Goal: Task Accomplishment & Management: Manage account settings

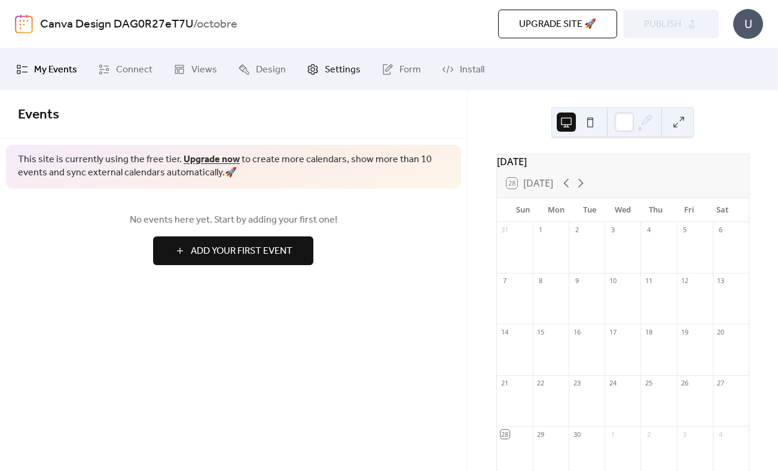
click at [339, 75] on span "Settings" at bounding box center [343, 70] width 36 height 14
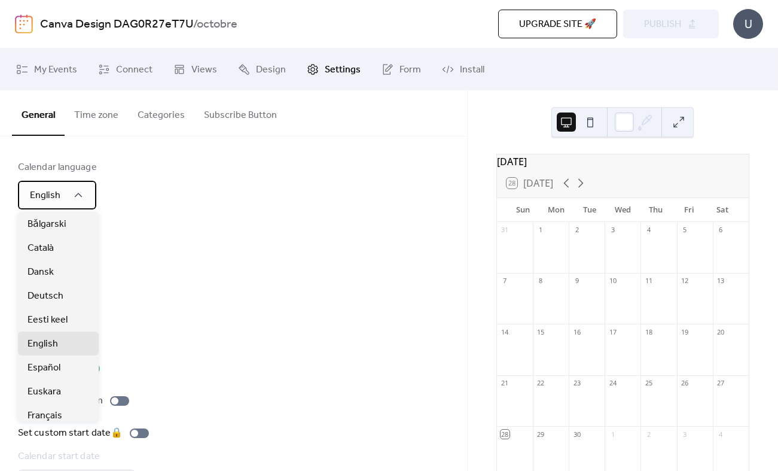
click at [88, 184] on div "English" at bounding box center [57, 195] width 78 height 29
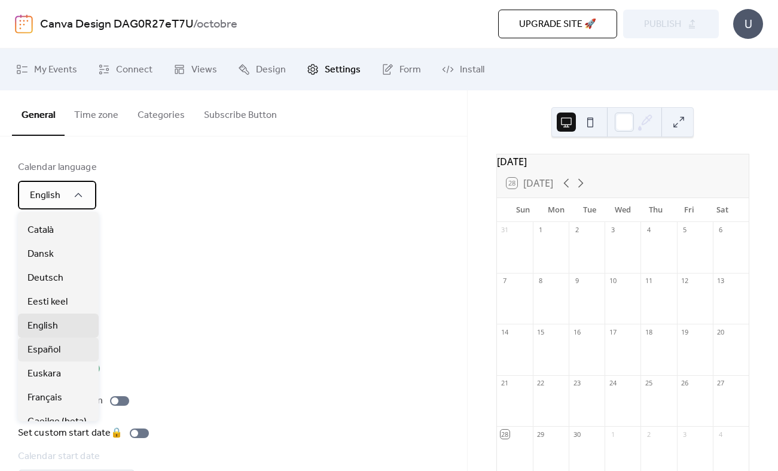
scroll to position [19, 0]
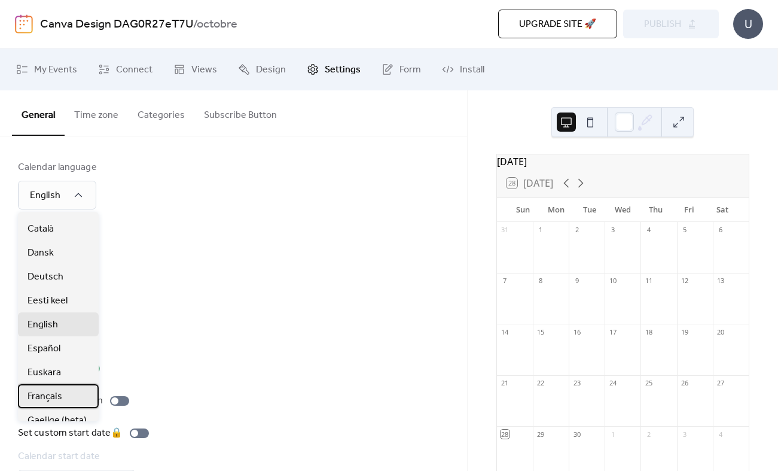
click at [52, 395] on span "Français" at bounding box center [45, 396] width 35 height 14
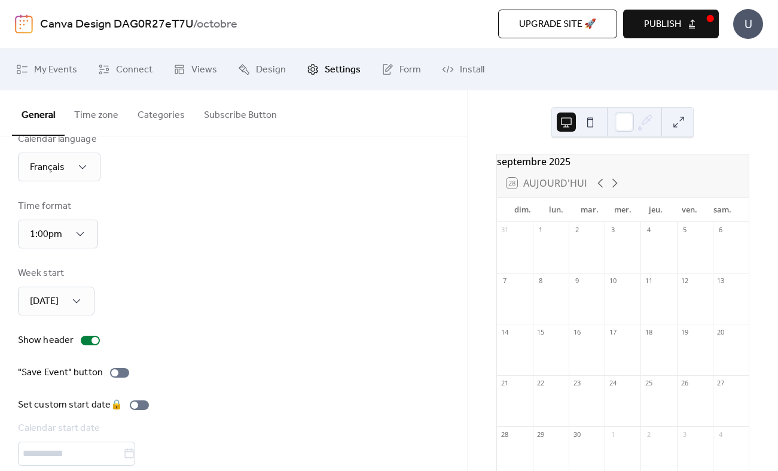
scroll to position [34, 0]
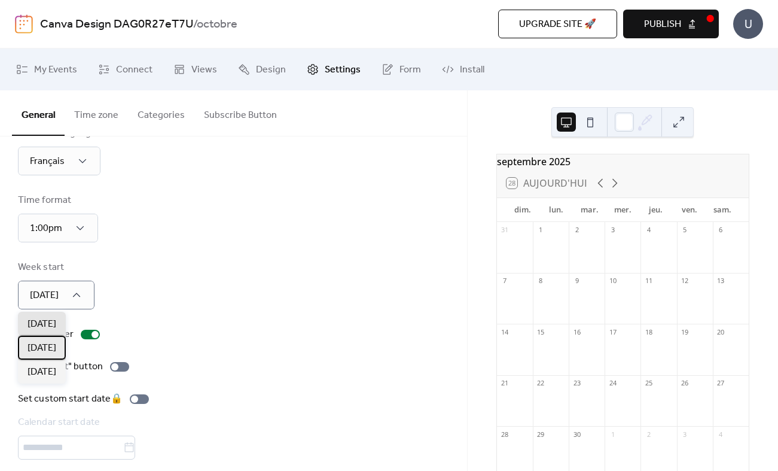
click at [65, 340] on div "[DATE]" at bounding box center [42, 348] width 48 height 24
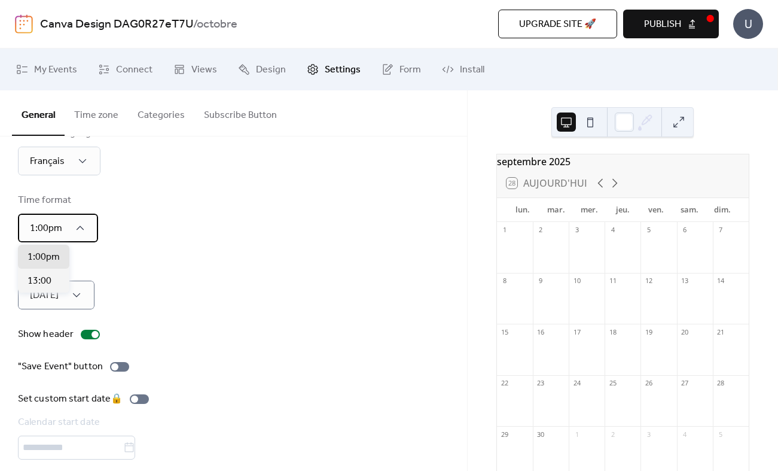
click at [87, 229] on div "1:00pm" at bounding box center [58, 228] width 80 height 29
click at [51, 280] on div "13:00" at bounding box center [43, 281] width 51 height 24
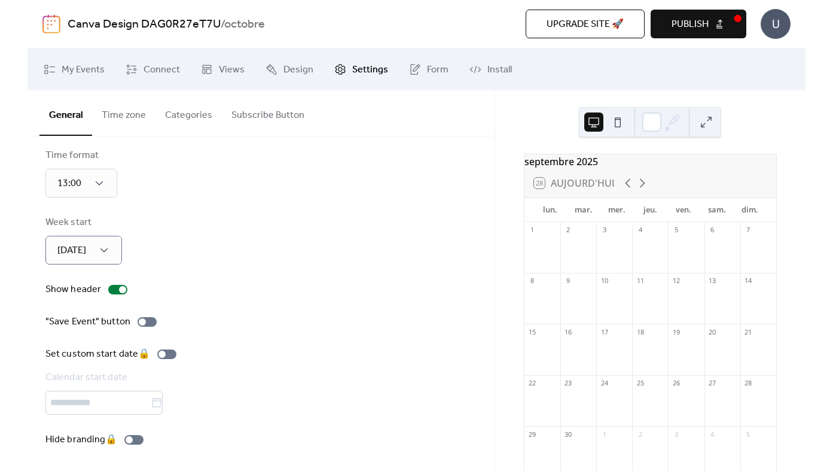
scroll to position [0, 0]
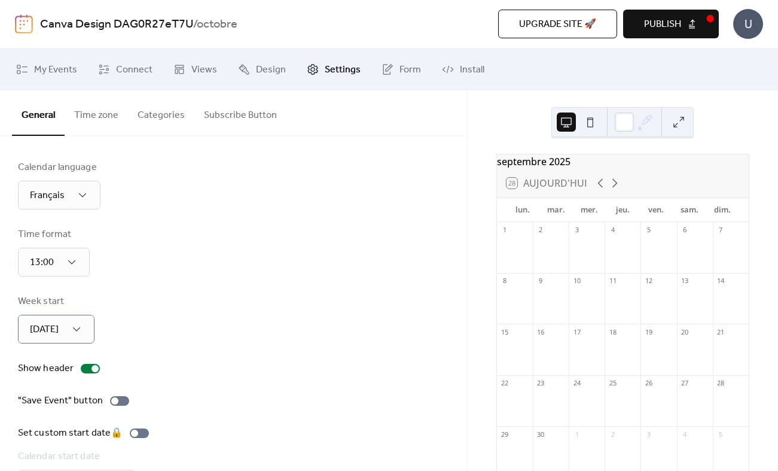
click at [679, 8] on div "Canva Design DAG0R27eT7U / octobre Upgrade site 🚀 Preview Publish U" at bounding box center [389, 24] width 748 height 48
click at [674, 18] on span "Publish" at bounding box center [662, 24] width 37 height 14
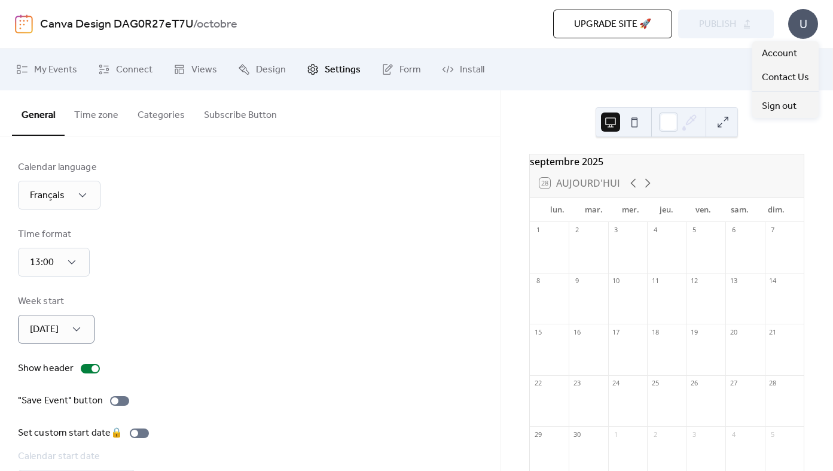
click at [778, 28] on div "U" at bounding box center [803, 24] width 30 height 30
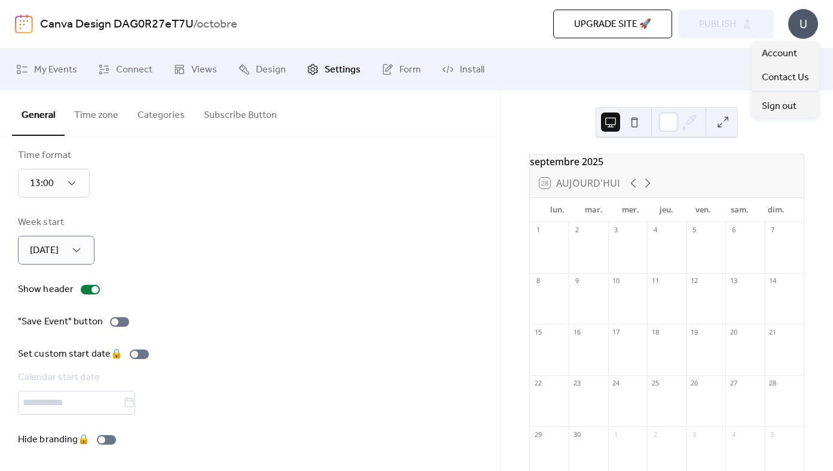
click at [606, 163] on div "septembre 2025" at bounding box center [667, 161] width 274 height 14
click at [642, 187] on icon at bounding box center [648, 183] width 14 height 14
click at [629, 123] on button at bounding box center [634, 121] width 19 height 19
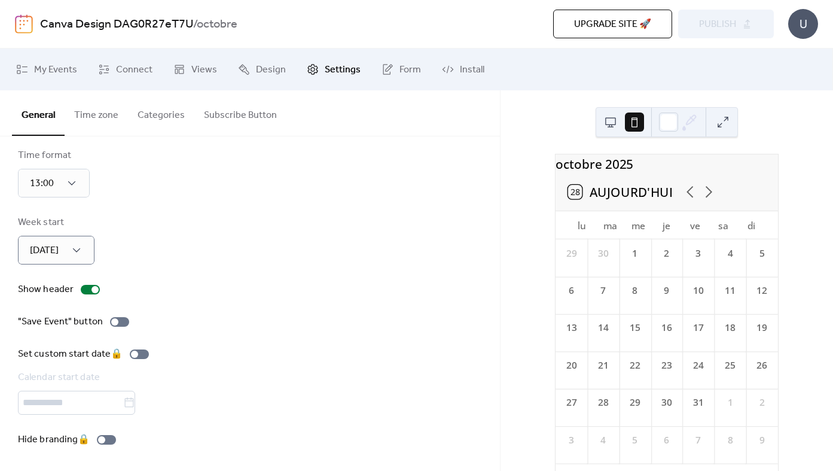
click at [604, 122] on button at bounding box center [610, 121] width 19 height 19
